Goal: Information Seeking & Learning: Learn about a topic

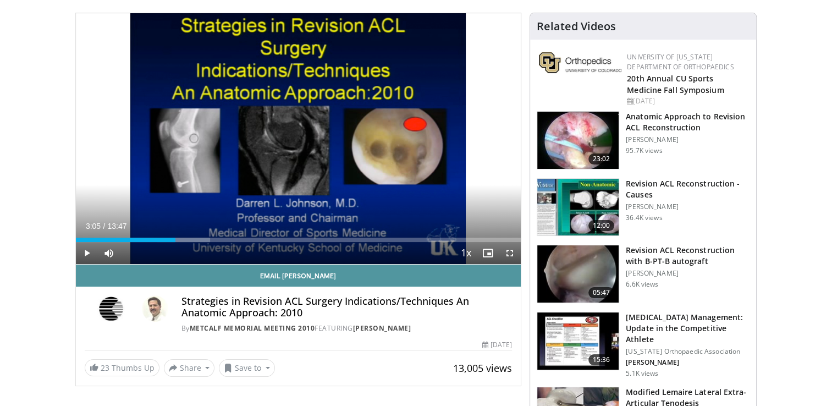
click at [221, 270] on link "Email Darren" at bounding box center [298, 275] width 445 height 22
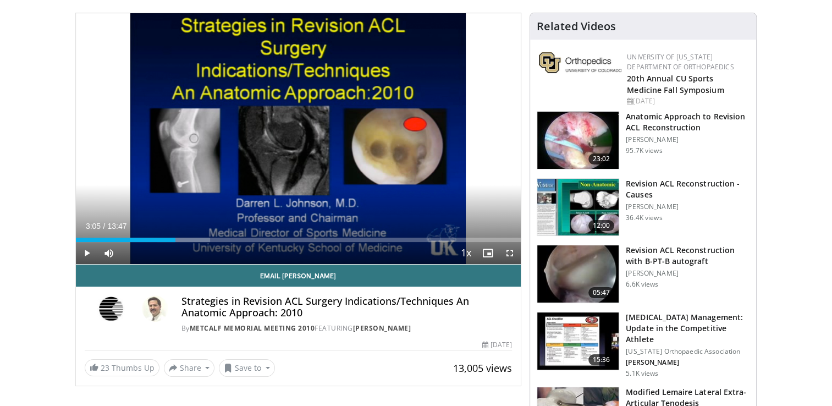
scroll to position [231, 0]
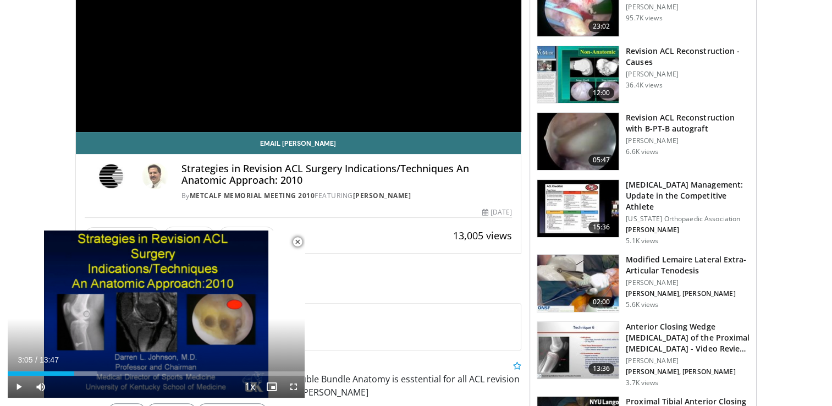
click at [706, 254] on h3 "Modified Lemaire Lateral Extra-Articular Tenodesis" at bounding box center [687, 265] width 124 height 22
click at [651, 254] on h3 "Modified Lemaire Lateral Extra-Articular Tenodesis" at bounding box center [687, 265] width 124 height 22
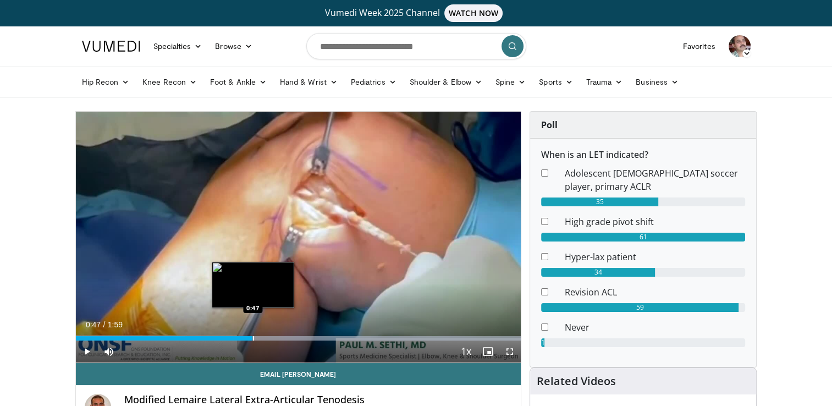
click at [253, 337] on div "Progress Bar" at bounding box center [253, 338] width 1 height 4
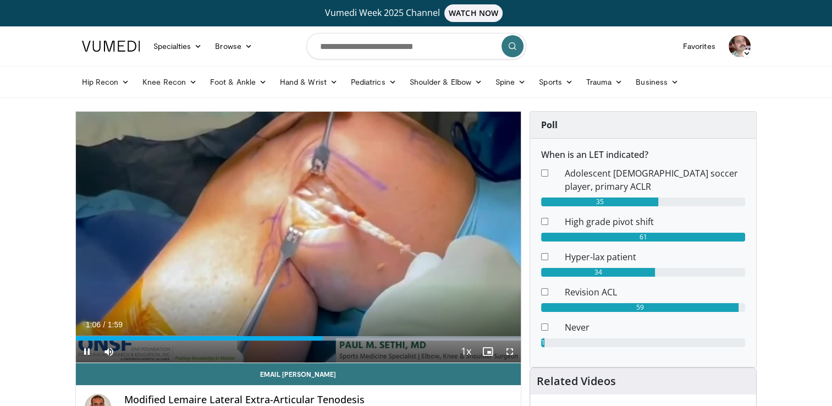
click at [279, 285] on div "10 seconds Tap to unmute" at bounding box center [298, 237] width 445 height 251
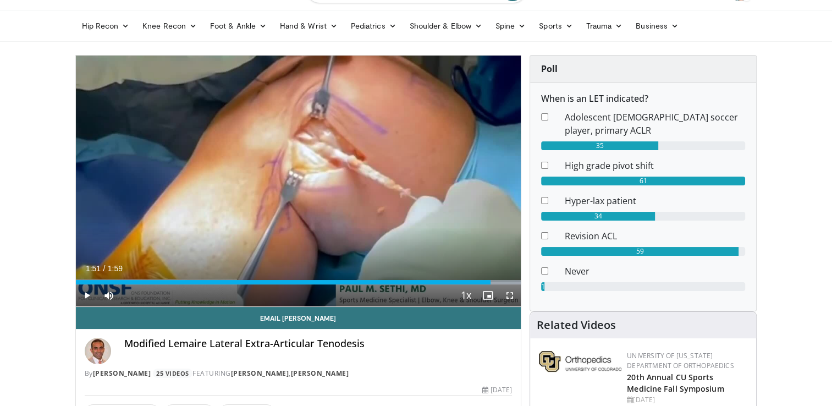
scroll to position [55, 0]
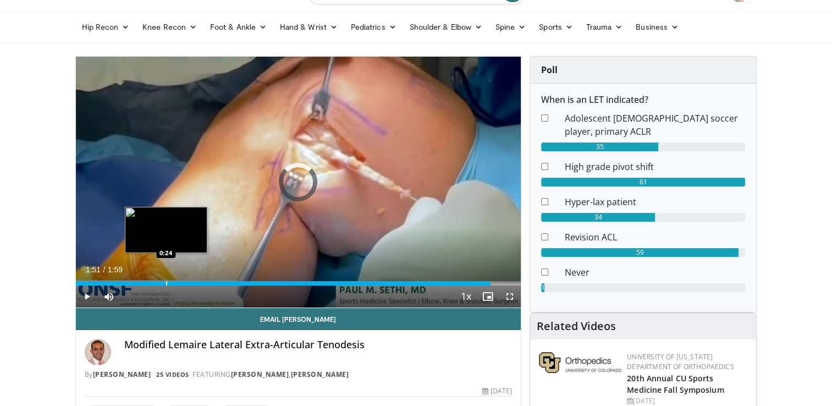
click at [166, 281] on div "Progress Bar" at bounding box center [166, 283] width 1 height 4
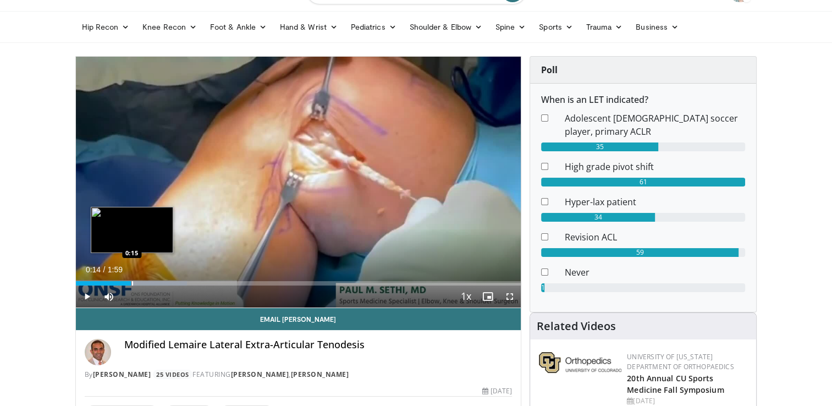
click at [131, 281] on div "Loaded : 25.05% 0:14 0:15" at bounding box center [298, 283] width 445 height 4
click at [131, 281] on div "Loaded : 50.10% 0:14 0:15" at bounding box center [298, 283] width 445 height 4
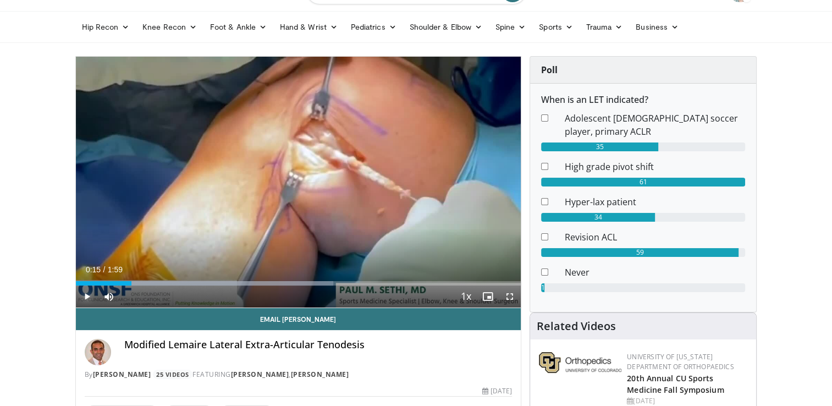
click at [87, 292] on span "Video Player" at bounding box center [87, 296] width 22 height 22
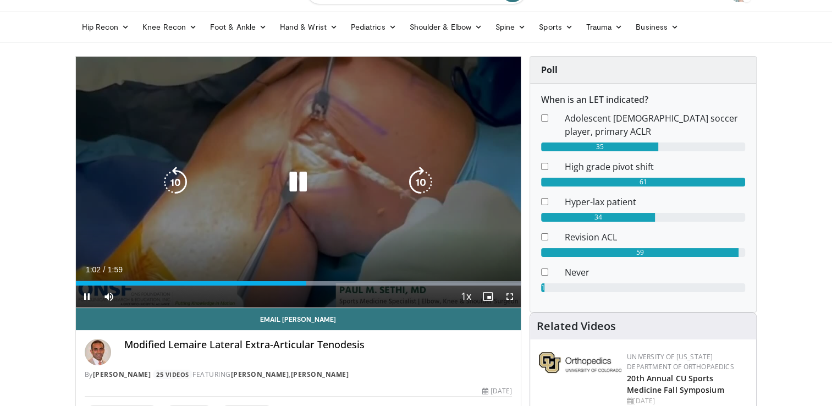
click at [184, 212] on div "10 seconds Tap to unmute" at bounding box center [298, 182] width 445 height 251
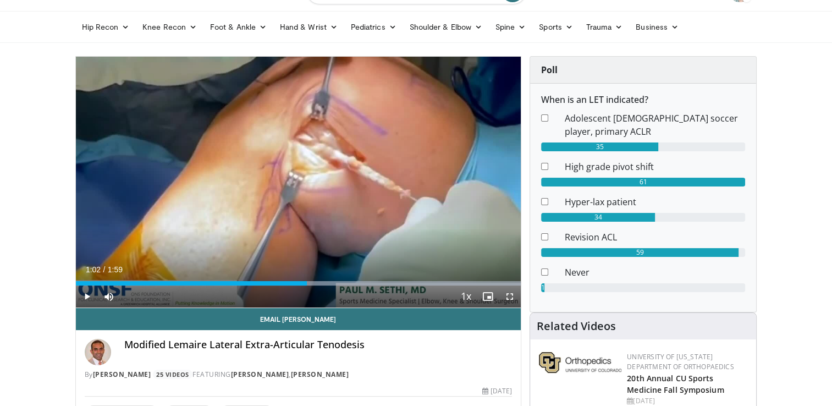
click at [184, 212] on div "10 seconds Tap to unmute" at bounding box center [298, 182] width 445 height 251
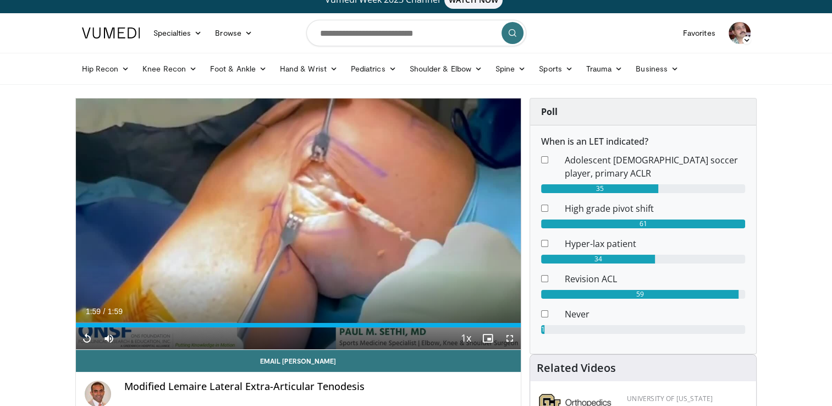
scroll to position [0, 0]
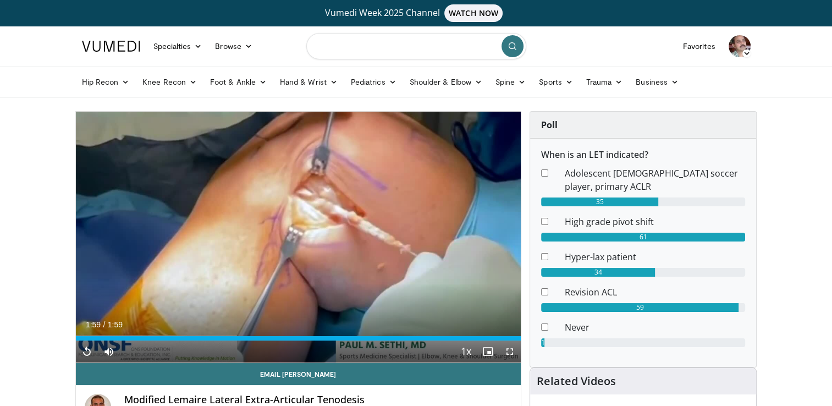
click at [389, 45] on input "Search topics, interventions" at bounding box center [416, 46] width 220 height 26
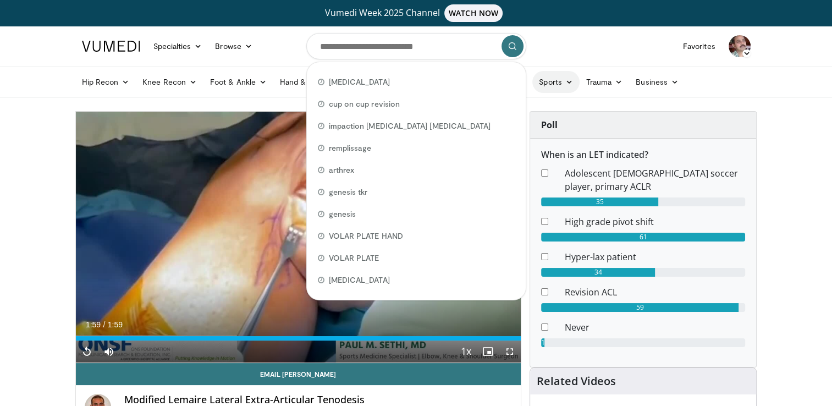
click at [568, 82] on icon at bounding box center [569, 82] width 8 height 8
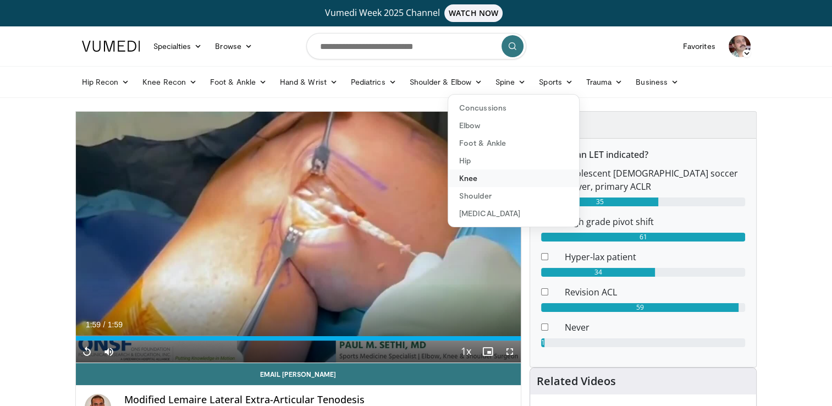
click at [475, 177] on link "Knee" at bounding box center [513, 178] width 131 height 18
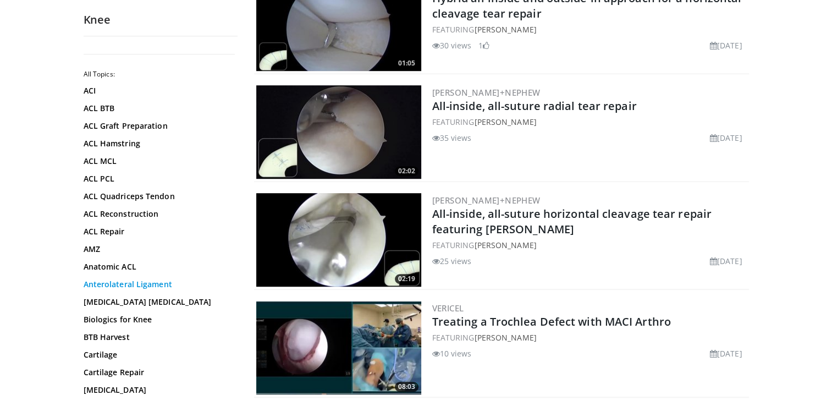
click at [124, 282] on link "Anterolateral Ligament" at bounding box center [158, 284] width 148 height 11
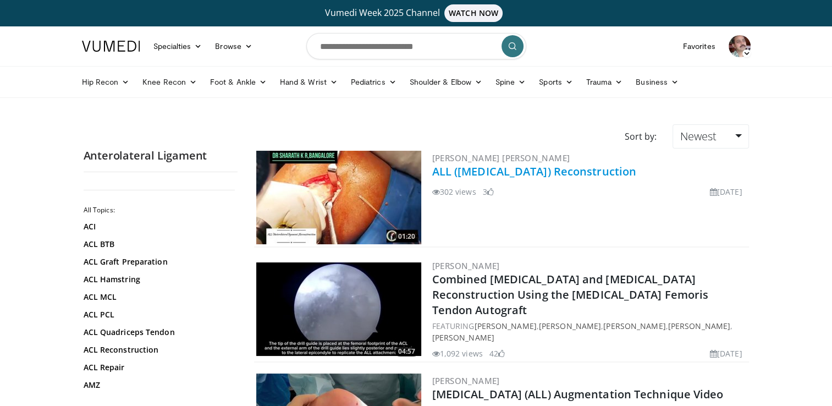
click at [543, 168] on link "ALL ([MEDICAL_DATA]) Reconstruction" at bounding box center [534, 171] width 204 height 15
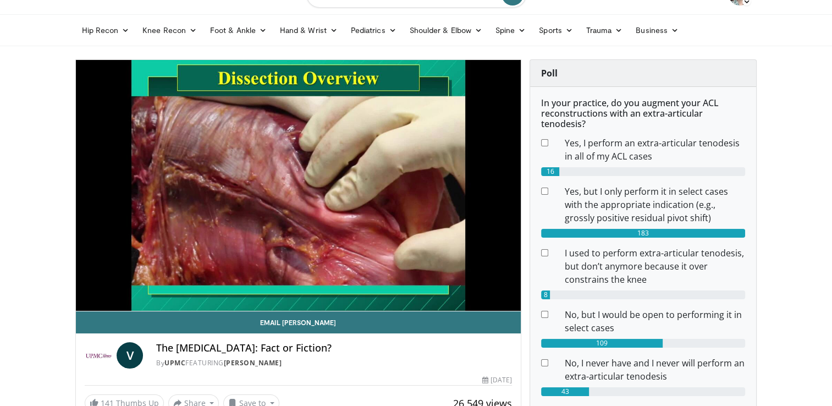
scroll to position [52, 0]
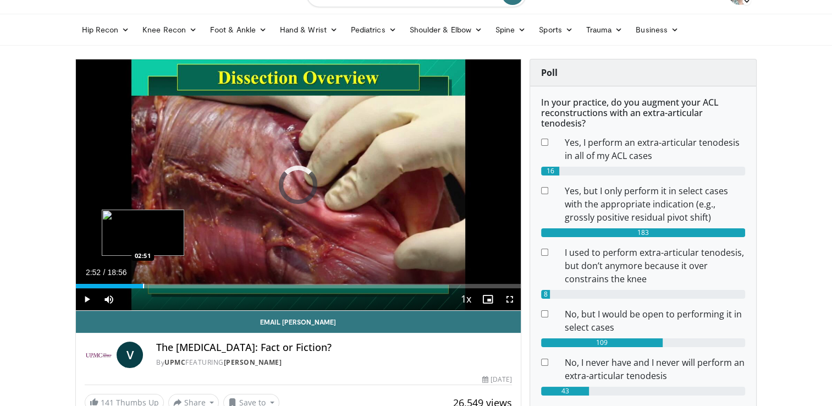
click at [143, 281] on div "Loaded : 13.08% 02:52 02:51" at bounding box center [298, 283] width 445 height 10
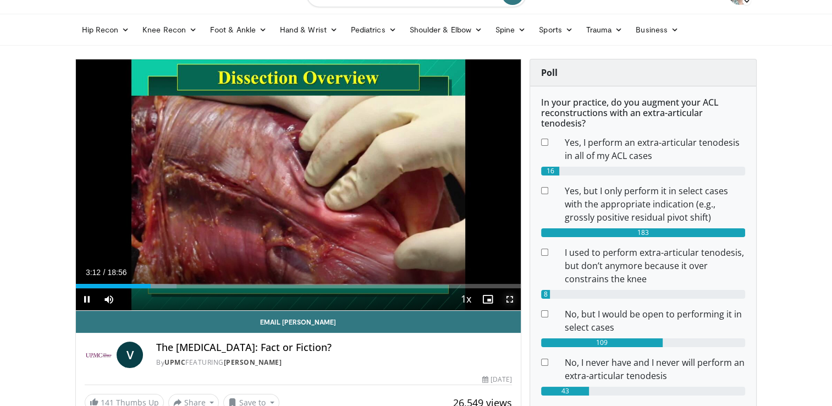
click at [507, 296] on span "Video Player" at bounding box center [509, 299] width 22 height 22
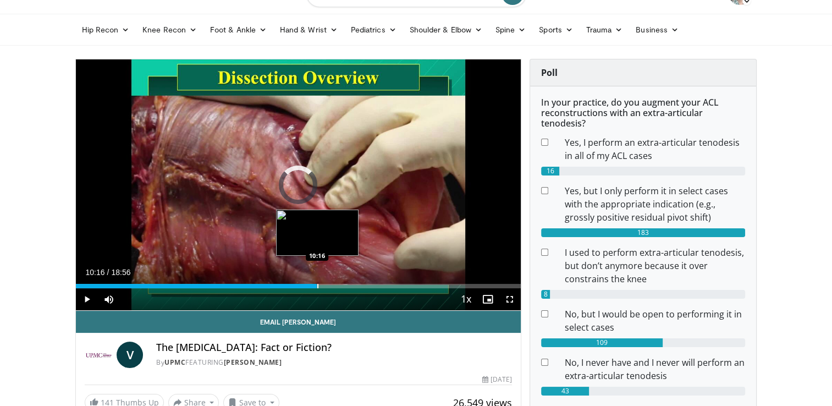
click at [317, 285] on div "Progress Bar" at bounding box center [317, 286] width 1 height 4
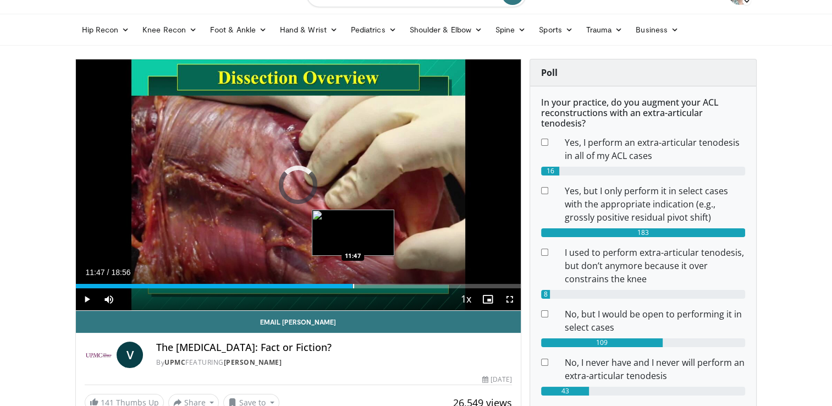
click at [353, 284] on div "Progress Bar" at bounding box center [353, 286] width 1 height 4
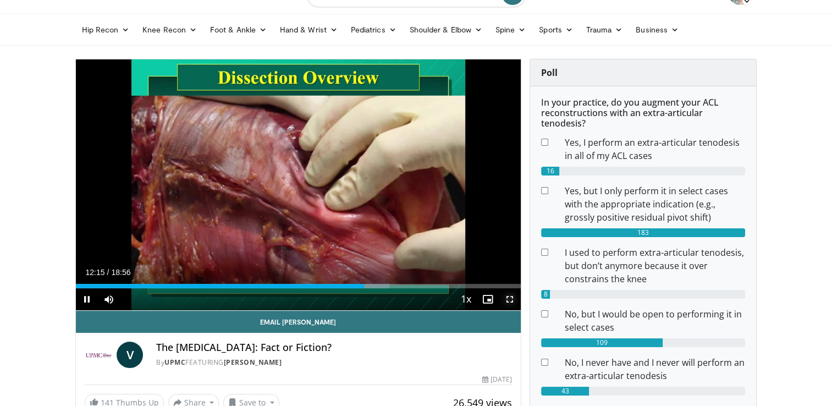
click at [509, 298] on span "Video Player" at bounding box center [509, 299] width 22 height 22
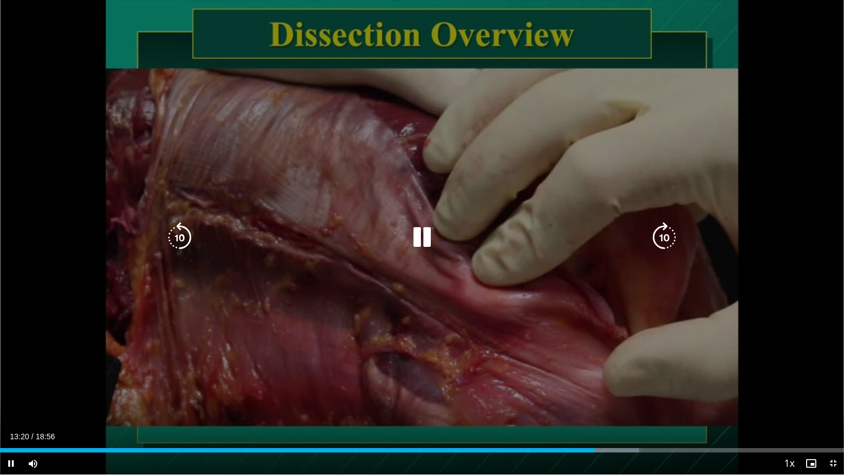
click at [562, 248] on div "Video Player" at bounding box center [422, 237] width 507 height 22
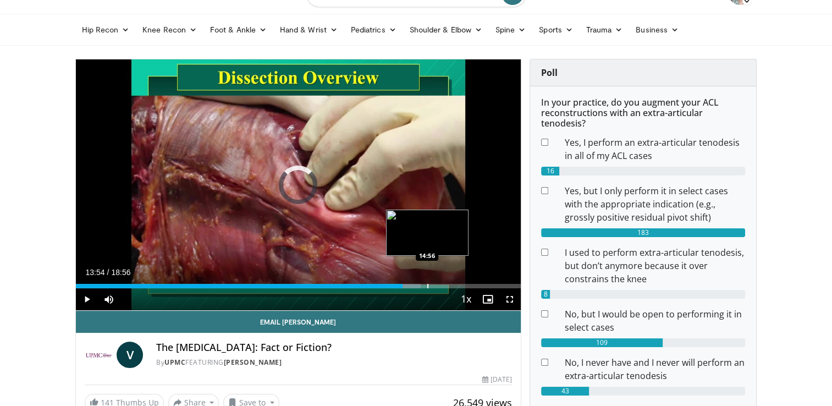
click at [426, 282] on div "Loaded : 77.48% 13:55 14:56" at bounding box center [298, 283] width 445 height 10
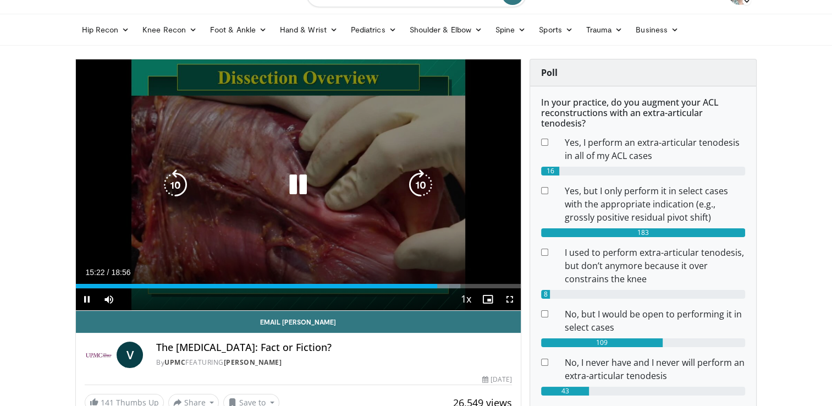
click at [470, 245] on div "10 seconds Tap to unmute" at bounding box center [298, 184] width 445 height 251
